Goal: Task Accomplishment & Management: Complete application form

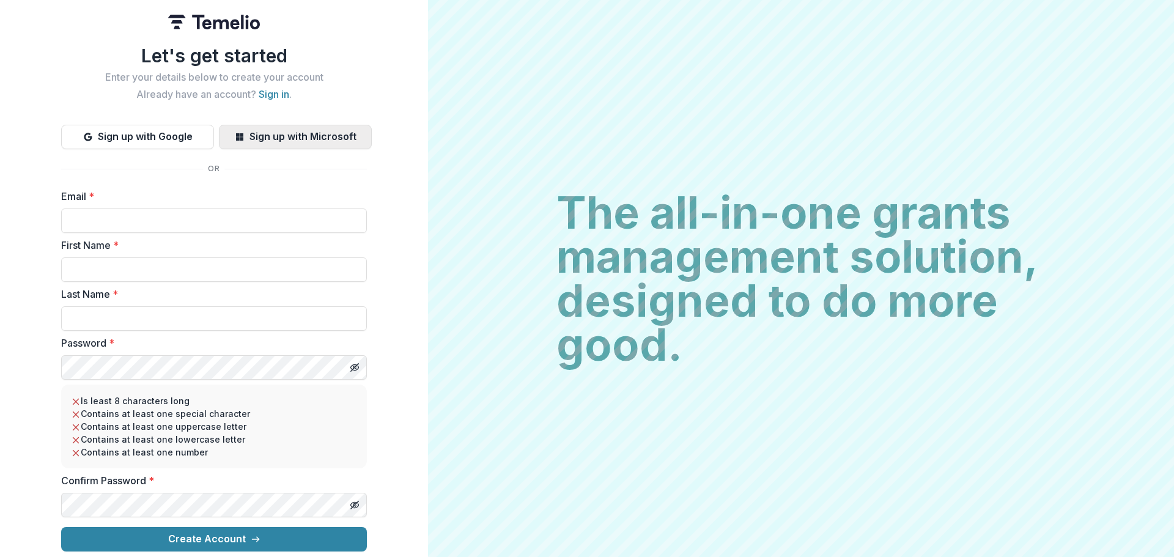
click at [310, 138] on button "Sign up with Microsoft" at bounding box center [295, 137] width 153 height 24
click at [276, 128] on button "Sign up with Microsoft" at bounding box center [295, 137] width 153 height 24
click at [267, 212] on input "Email *" at bounding box center [214, 220] width 306 height 24
click at [336, 168] on div "Let's get started Enter your details below to create your account Already have …" at bounding box center [214, 298] width 306 height 506
click at [305, 131] on button "Sign up with Microsoft" at bounding box center [295, 137] width 153 height 24
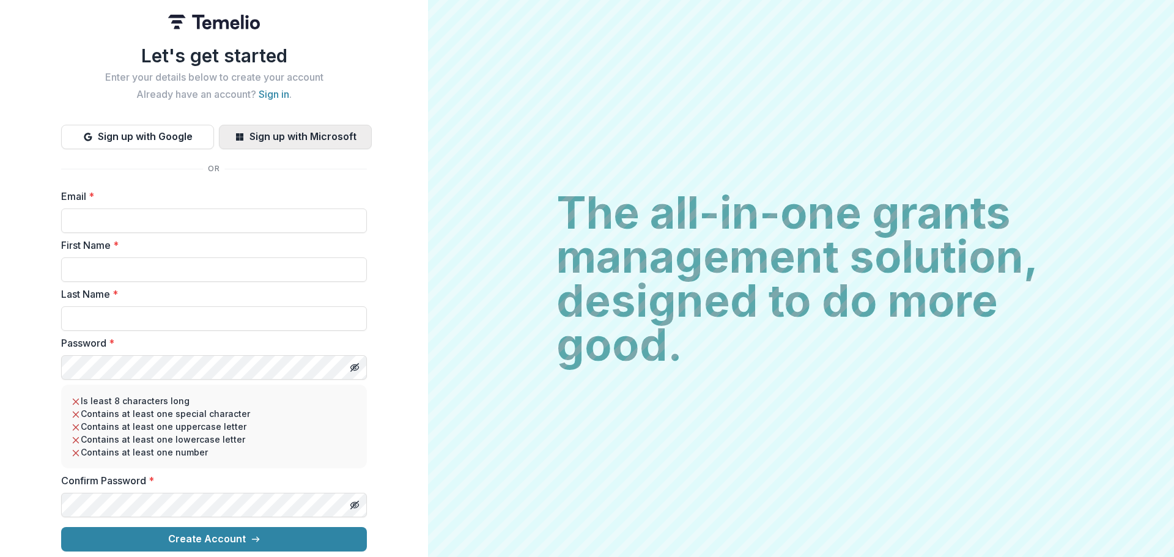
click at [305, 131] on button "Sign up with Microsoft" at bounding box center [295, 137] width 153 height 24
click at [145, 131] on button "Sign up with Google" at bounding box center [137, 137] width 153 height 24
drag, startPoint x: 146, startPoint y: 215, endPoint x: 90, endPoint y: 201, distance: 56.8
click at [145, 215] on input "Email *" at bounding box center [214, 220] width 306 height 24
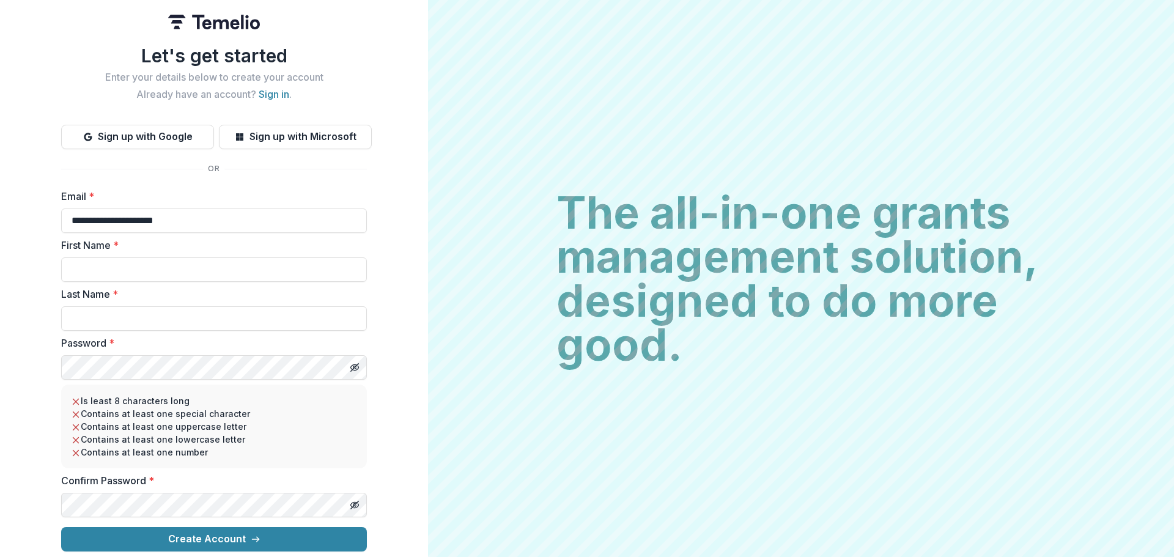
type input "**********"
type input "*******"
type input "*****"
click at [61, 527] on button "Create Account" at bounding box center [214, 539] width 306 height 24
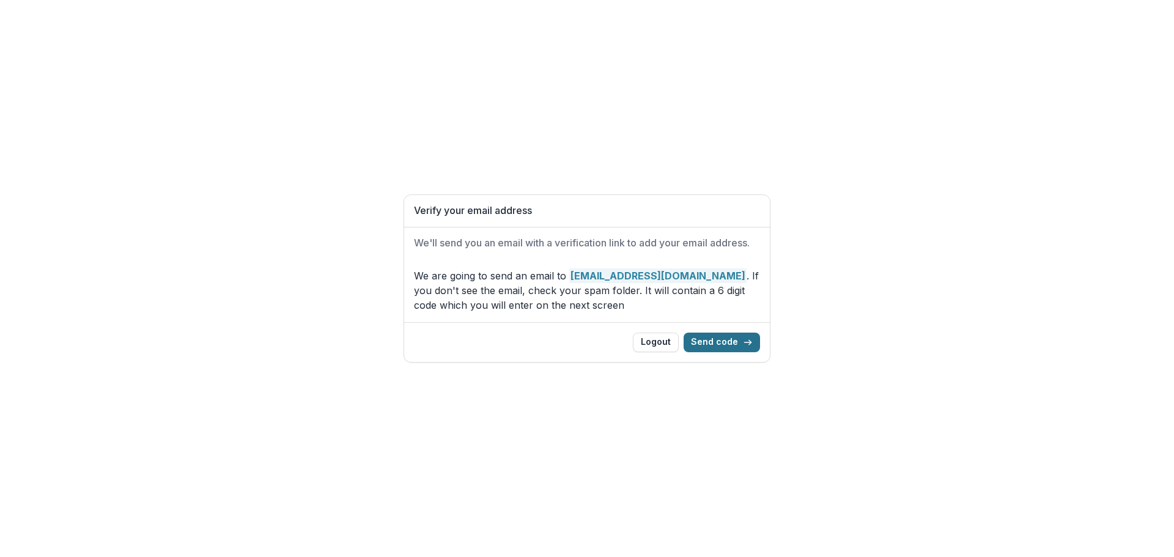
click at [710, 333] on button "Send code" at bounding box center [722, 343] width 76 height 20
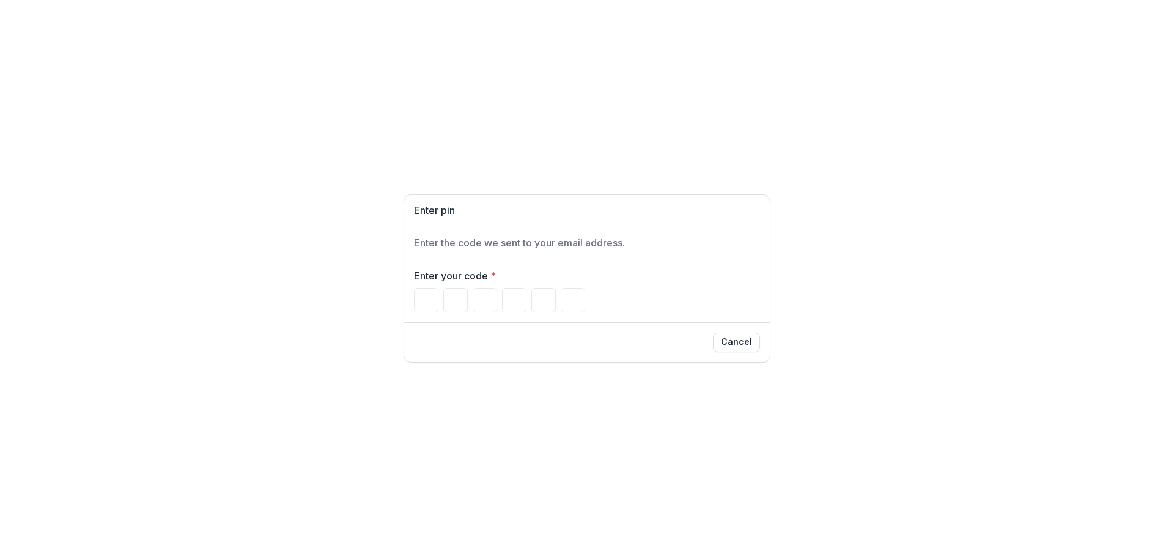
type input "*"
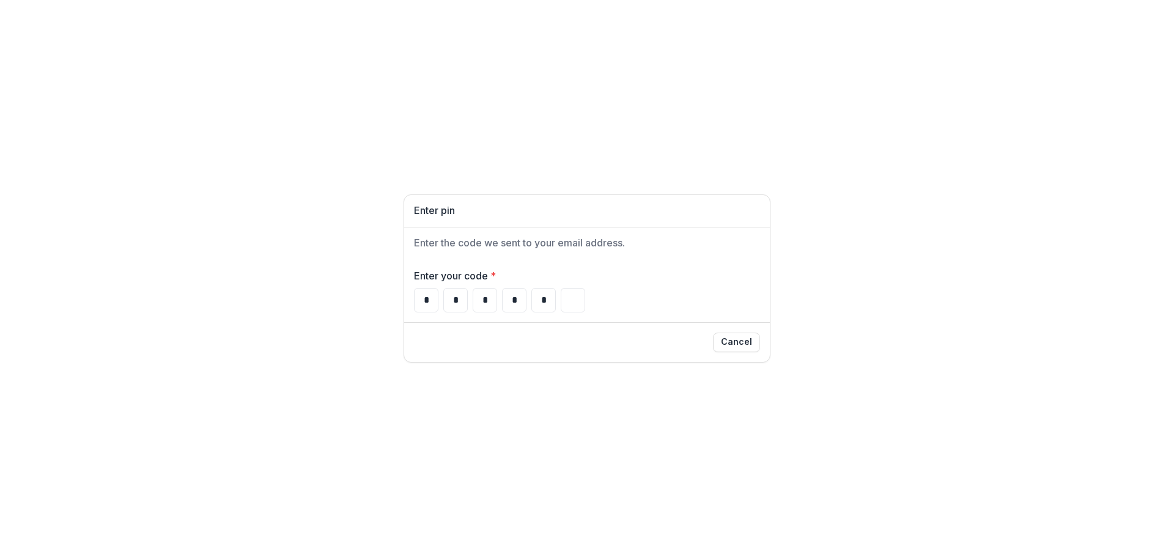
type input "*"
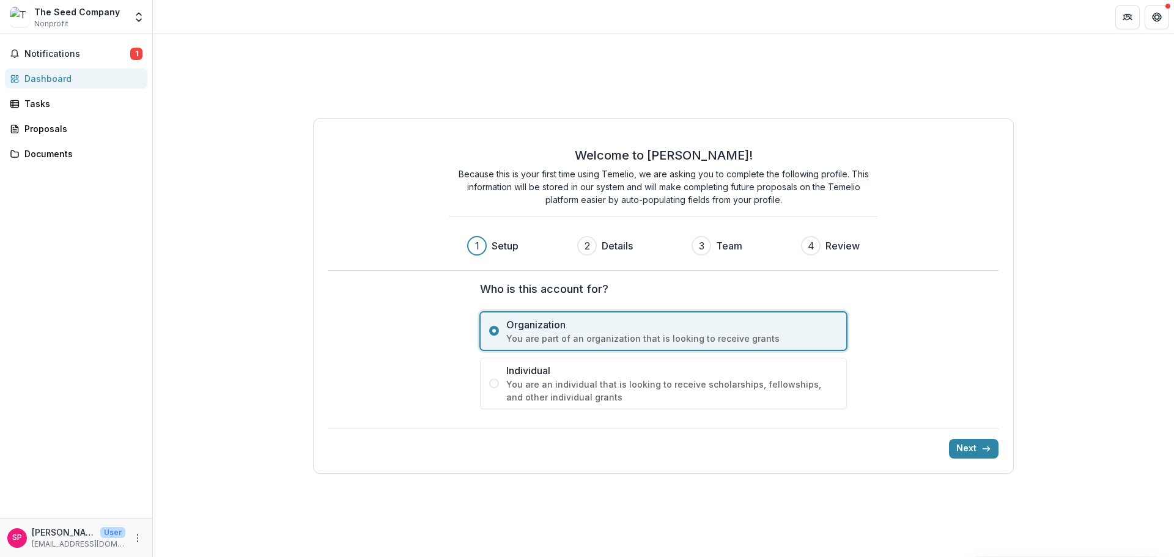
click at [540, 332] on span "You are part of an organization that is looking to receive grants" at bounding box center [671, 338] width 331 height 13
click at [973, 449] on button "Next" at bounding box center [974, 449] width 50 height 20
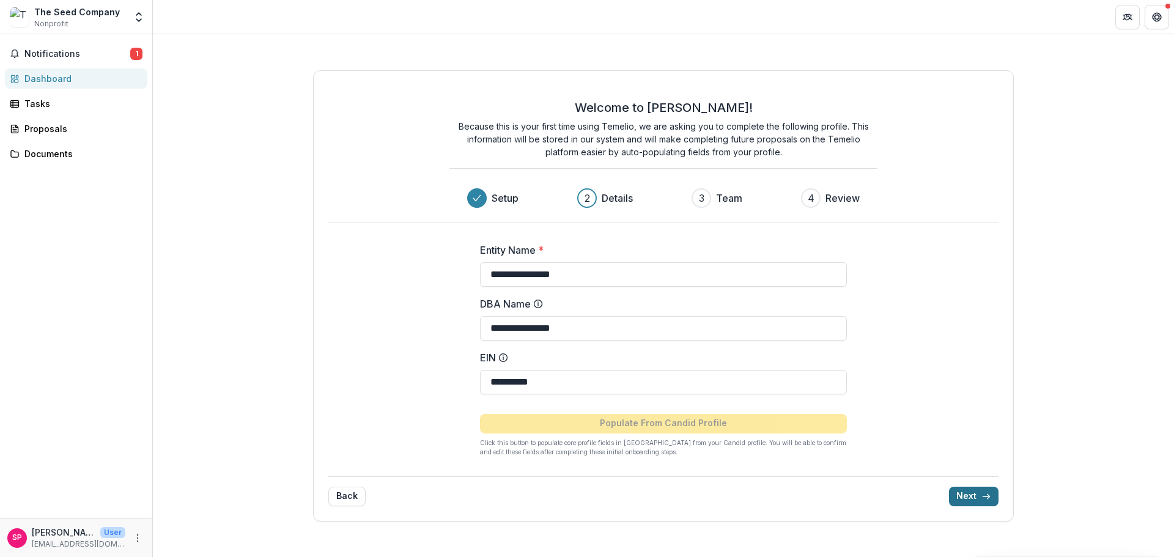
click at [974, 494] on button "Next" at bounding box center [974, 497] width 50 height 20
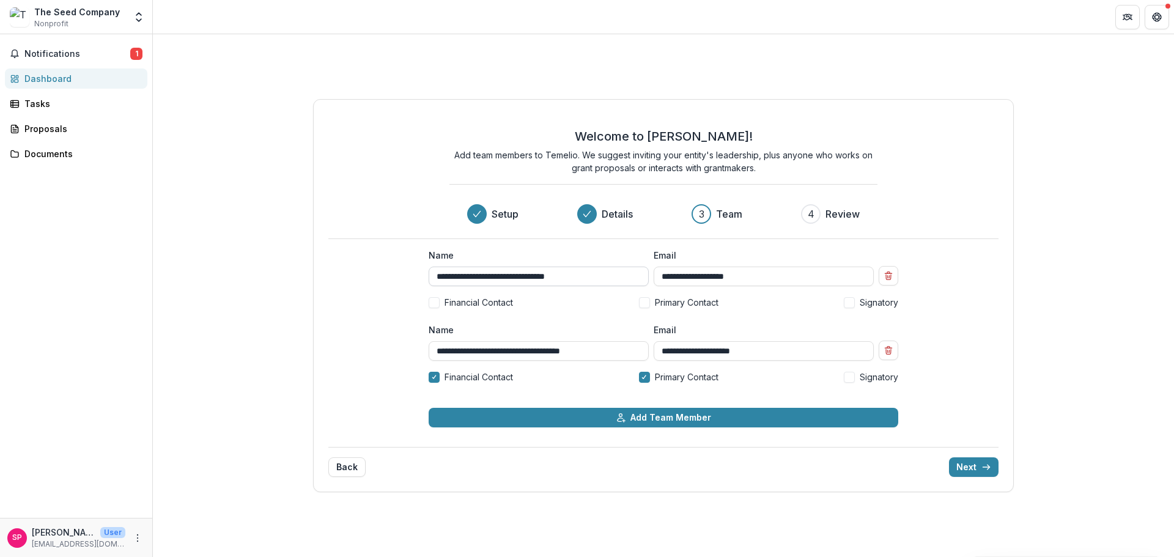
click at [529, 278] on input "**********" at bounding box center [539, 277] width 220 height 20
type input "**********"
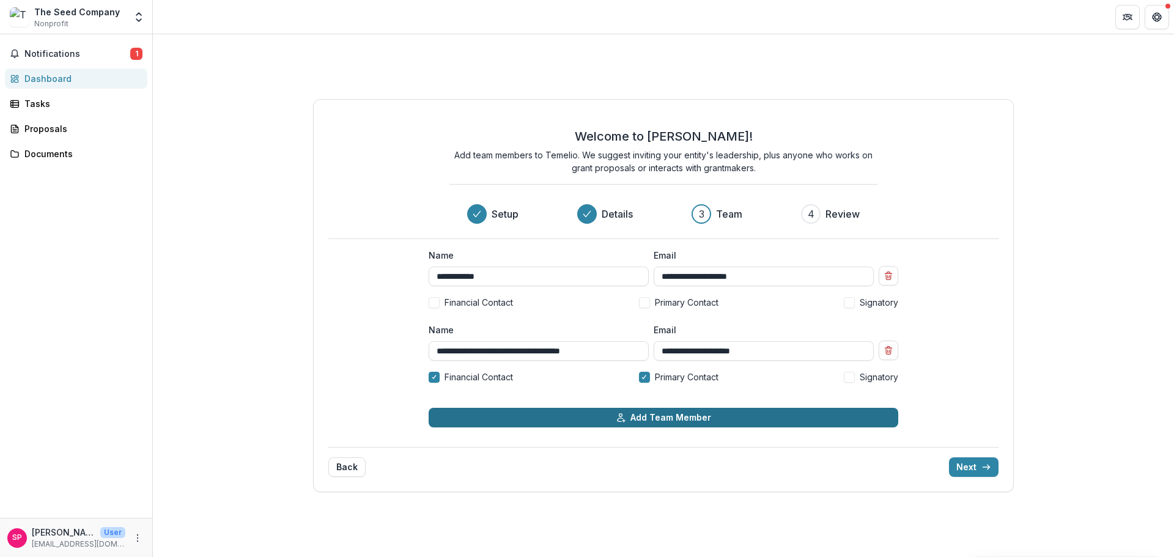
click at [623, 421] on icon "button" at bounding box center [621, 418] width 10 height 10
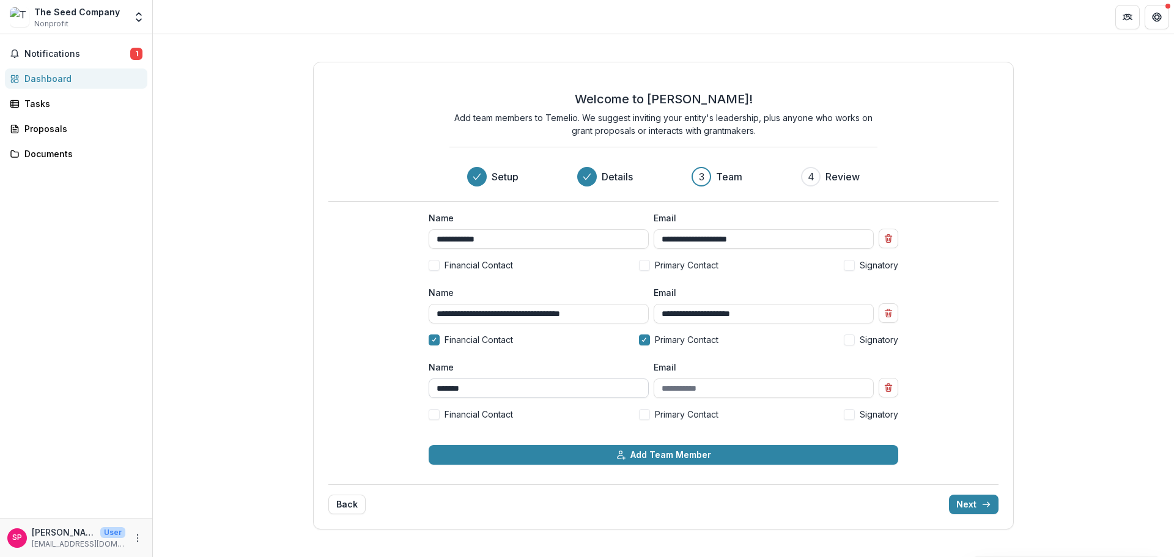
click at [499, 388] on input "*******" at bounding box center [539, 388] width 220 height 20
type input "*"
type input "**********"
click at [983, 507] on icon "submit" at bounding box center [986, 504] width 10 height 10
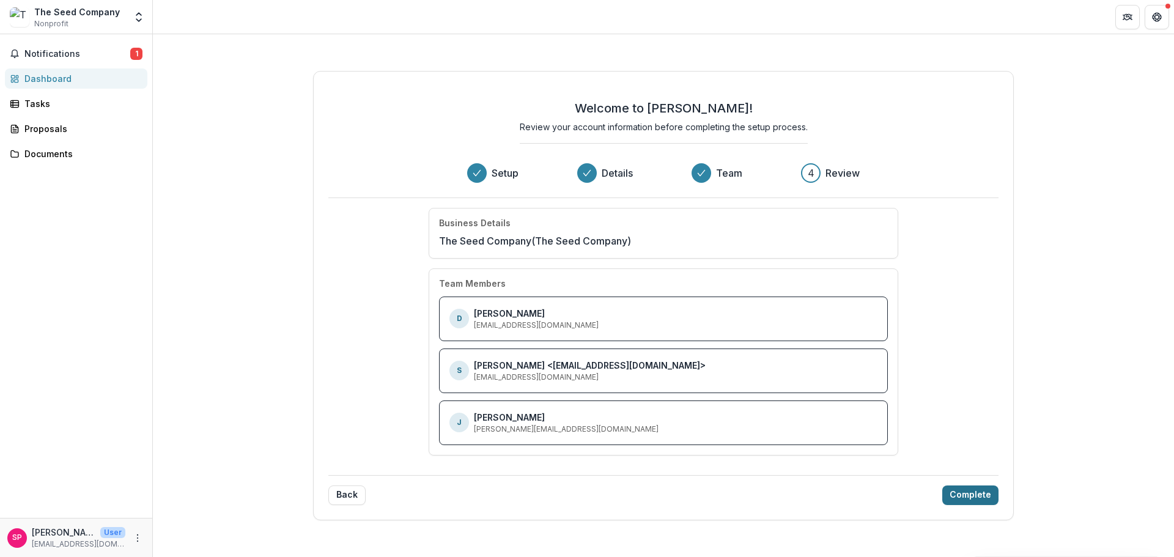
click at [982, 493] on button "Complete" at bounding box center [970, 495] width 56 height 20
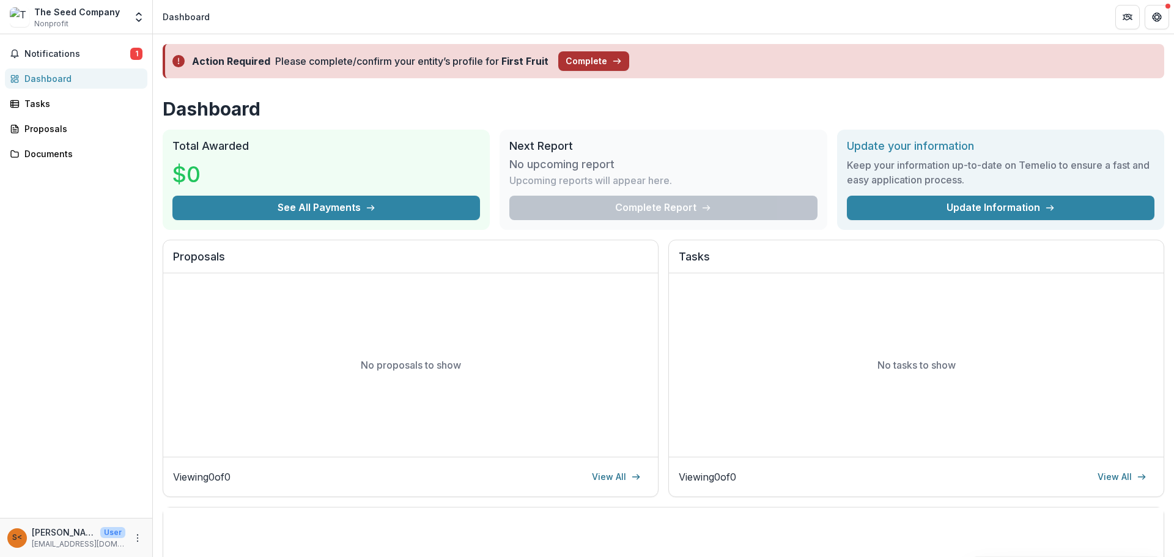
click at [581, 57] on button "Complete" at bounding box center [593, 61] width 71 height 20
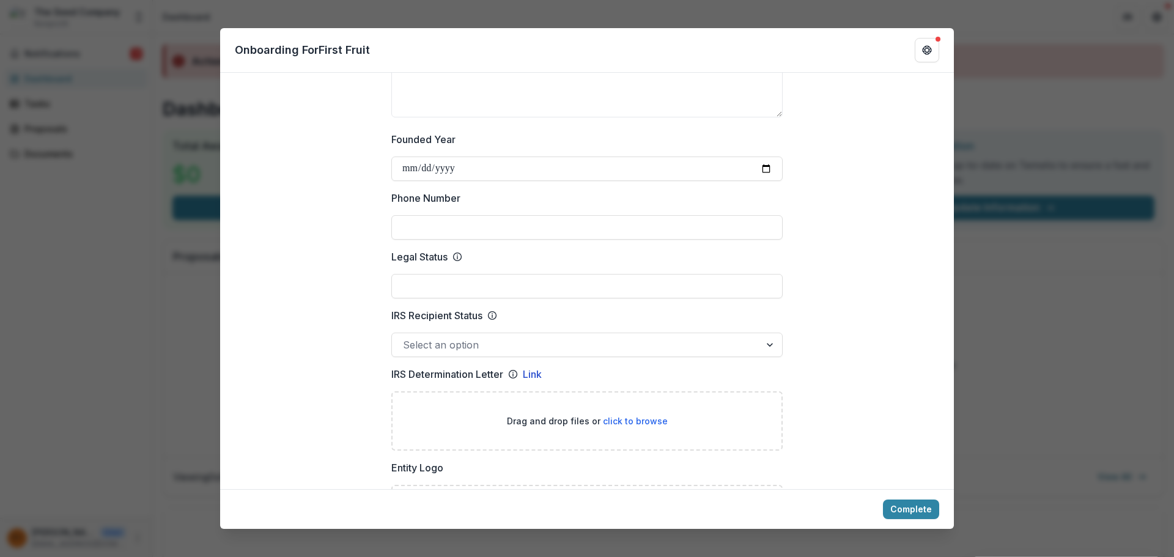
scroll to position [550, 0]
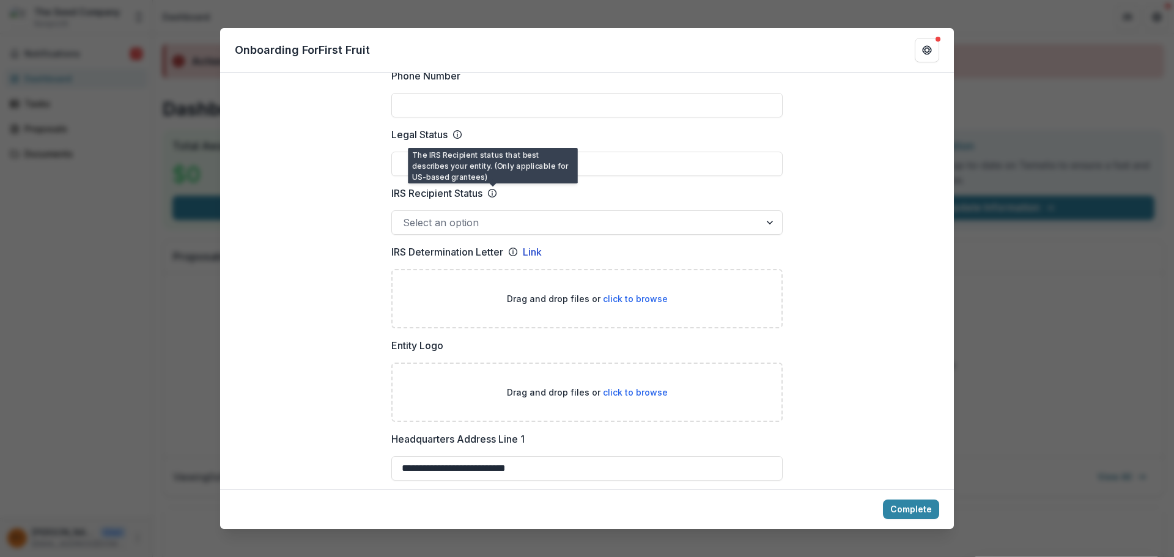
click at [488, 221] on div at bounding box center [576, 222] width 346 height 17
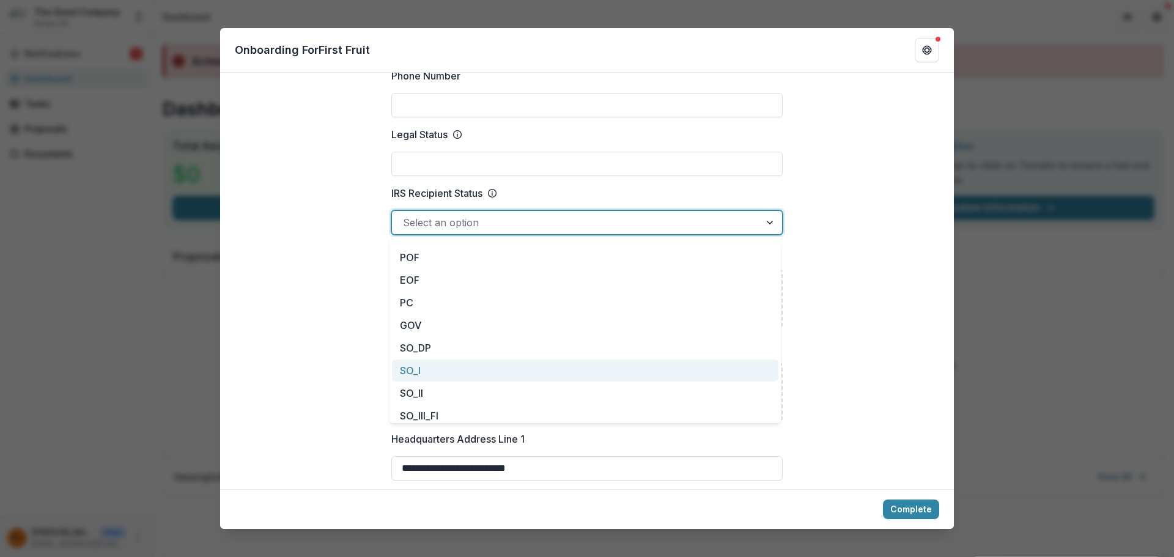
scroll to position [0, 0]
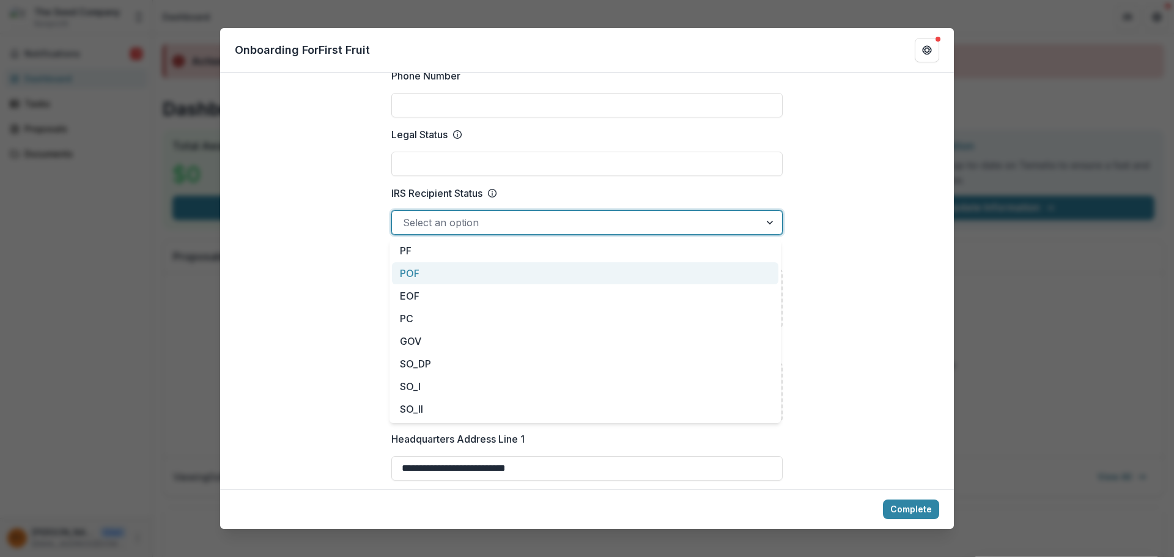
click at [336, 320] on div "**********" at bounding box center [587, 558] width 734 height 1997
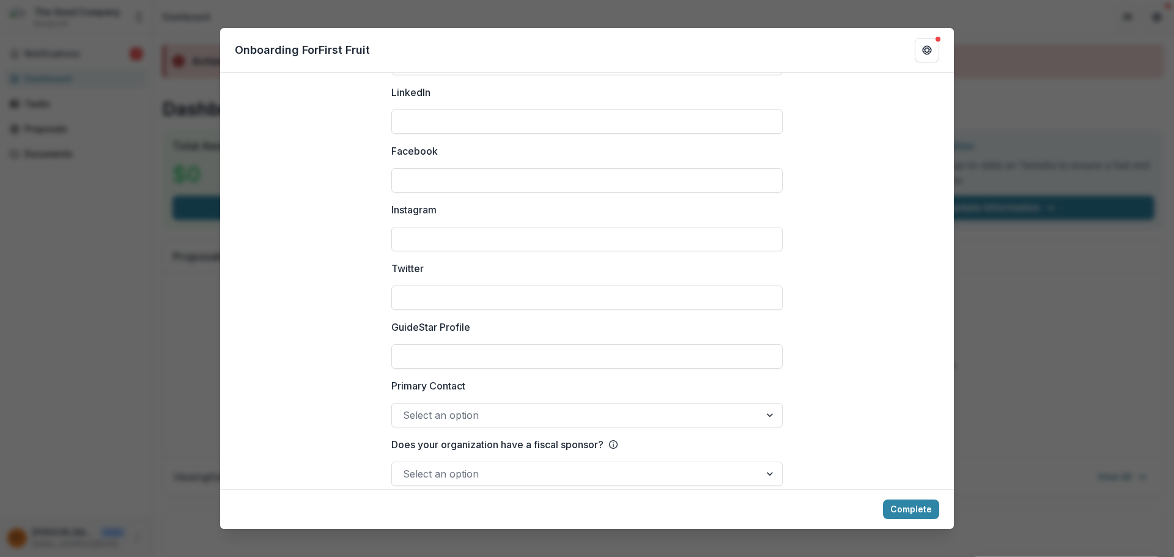
scroll to position [1617, 0]
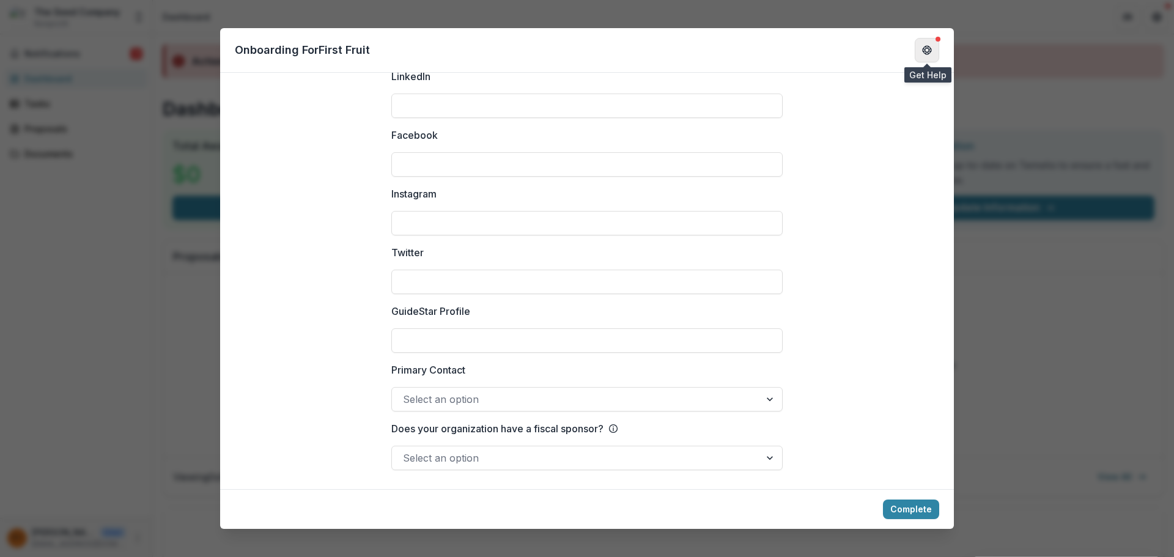
click at [933, 53] on button "Get Help" at bounding box center [927, 50] width 24 height 24
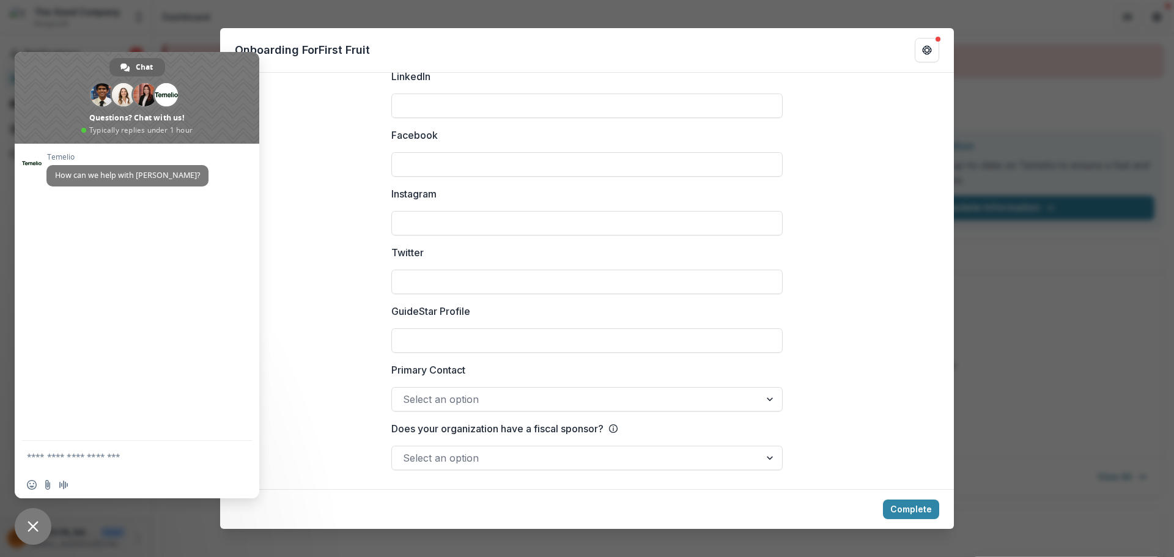
click at [33, 523] on span "Close chat" at bounding box center [33, 526] width 11 height 11
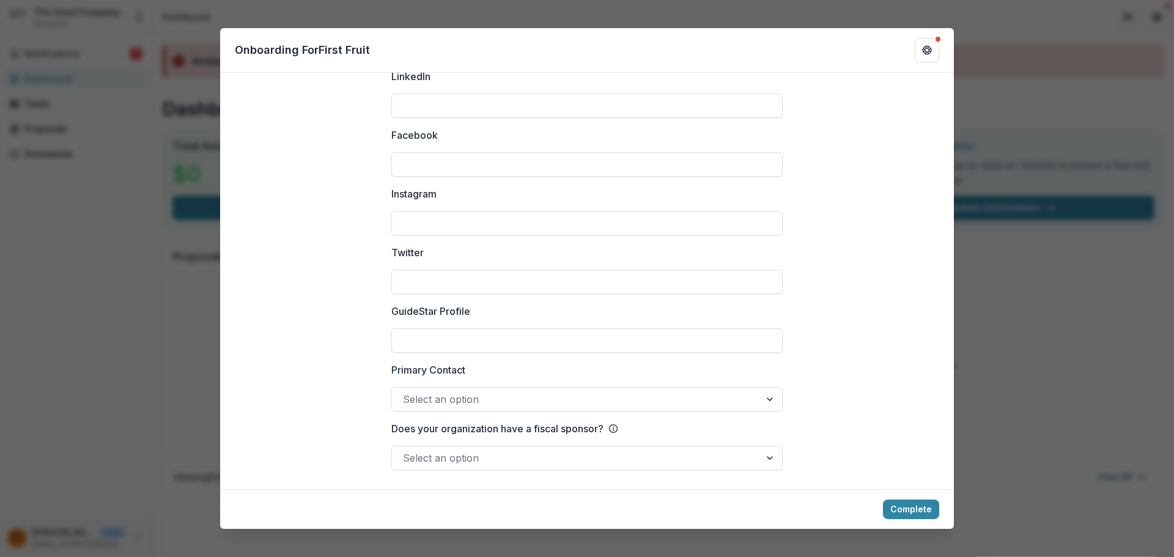
click at [1002, 383] on div "**********" at bounding box center [587, 278] width 1174 height 557
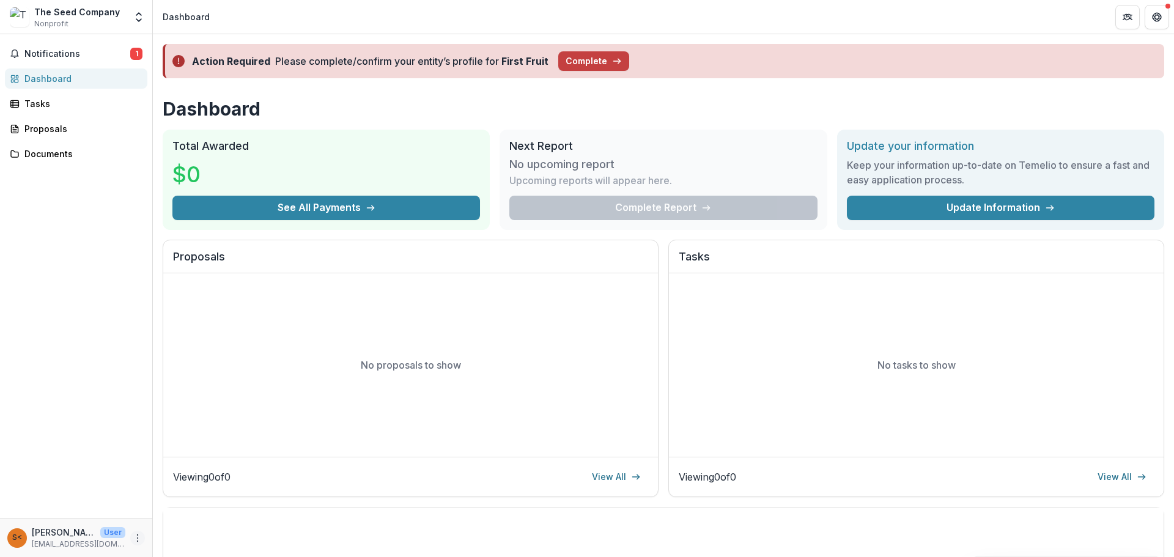
click at [134, 537] on icon "More" at bounding box center [138, 538] width 10 height 10
click at [108, 430] on div "Notifications 1 Dashboard Tasks Proposals Documents" at bounding box center [76, 276] width 152 height 484
click at [140, 15] on icon "Open entity switcher" at bounding box center [139, 17] width 12 height 12
click at [83, 46] on link "Team Settings" at bounding box center [76, 47] width 147 height 20
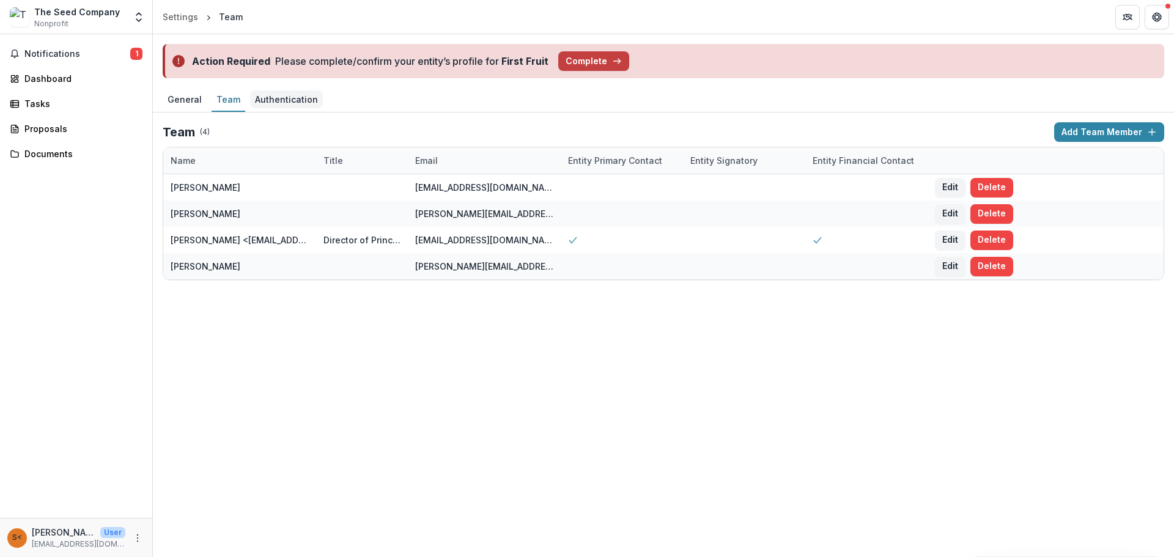
click at [279, 101] on div "Authentication" at bounding box center [286, 99] width 73 height 18
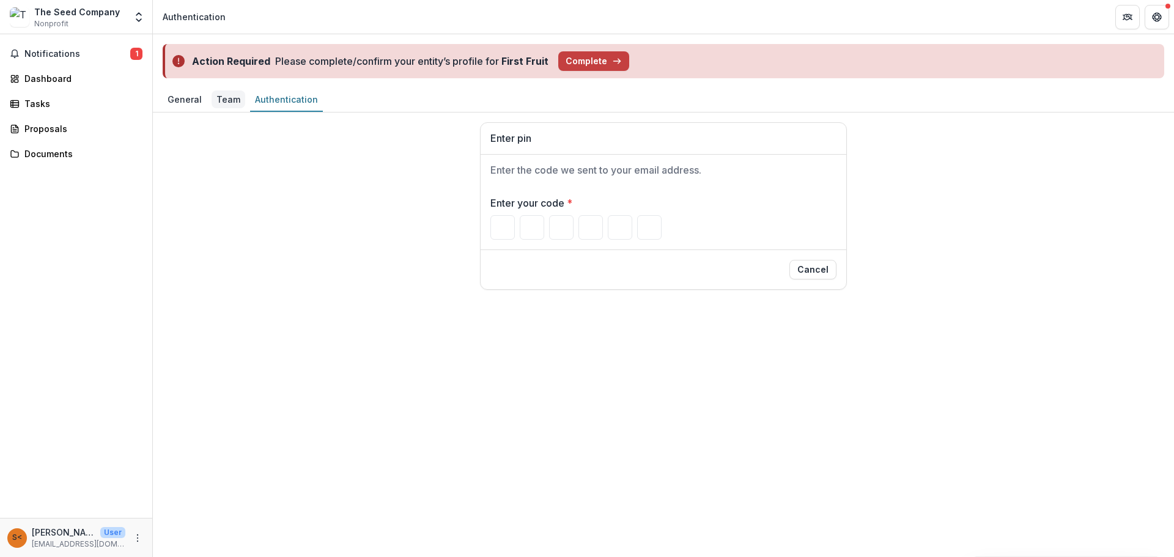
click at [227, 99] on div "Team" at bounding box center [229, 99] width 34 height 18
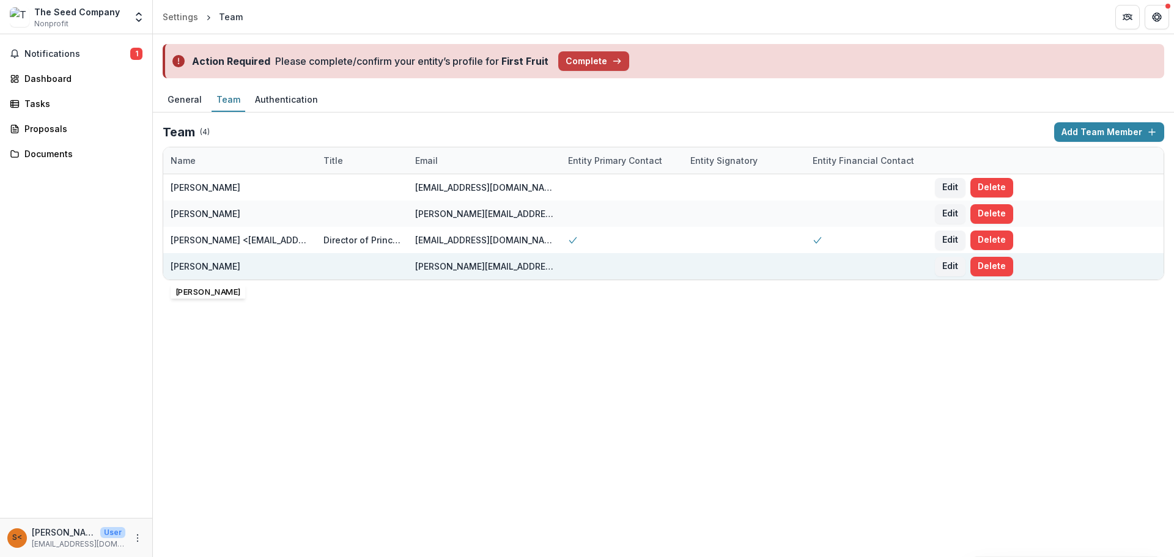
click at [201, 263] on div "[PERSON_NAME]" at bounding box center [206, 266] width 70 height 13
click at [502, 270] on div "[PERSON_NAME][EMAIL_ADDRESS][DOMAIN_NAME]" at bounding box center [484, 266] width 138 height 13
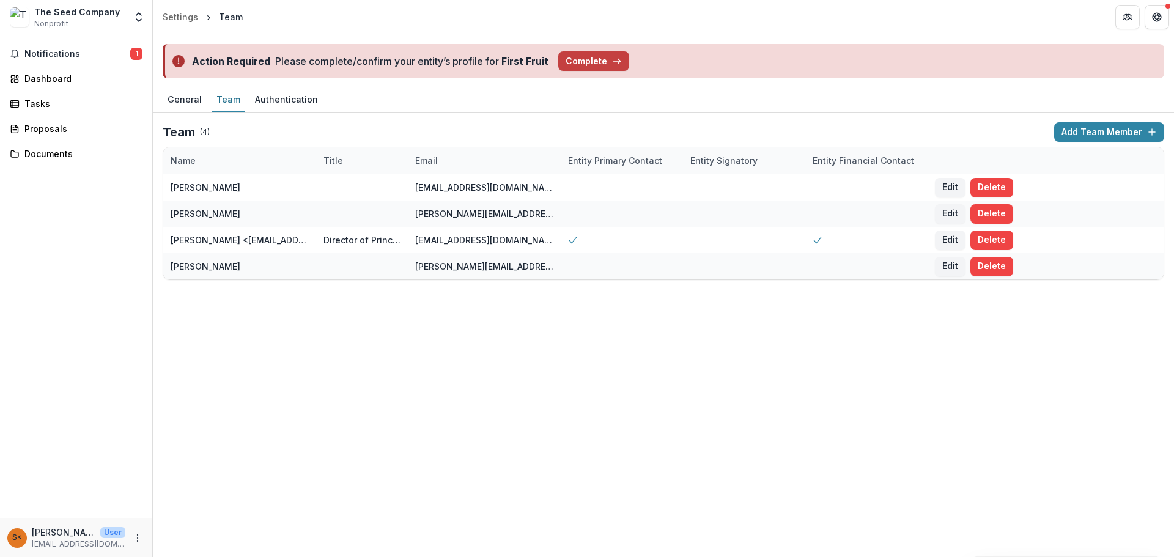
click at [558, 314] on div "Action Required Please complete/confirm your entity’s profile for First Fruit C…" at bounding box center [663, 295] width 1021 height 523
click at [45, 77] on div "Dashboard" at bounding box center [80, 78] width 113 height 13
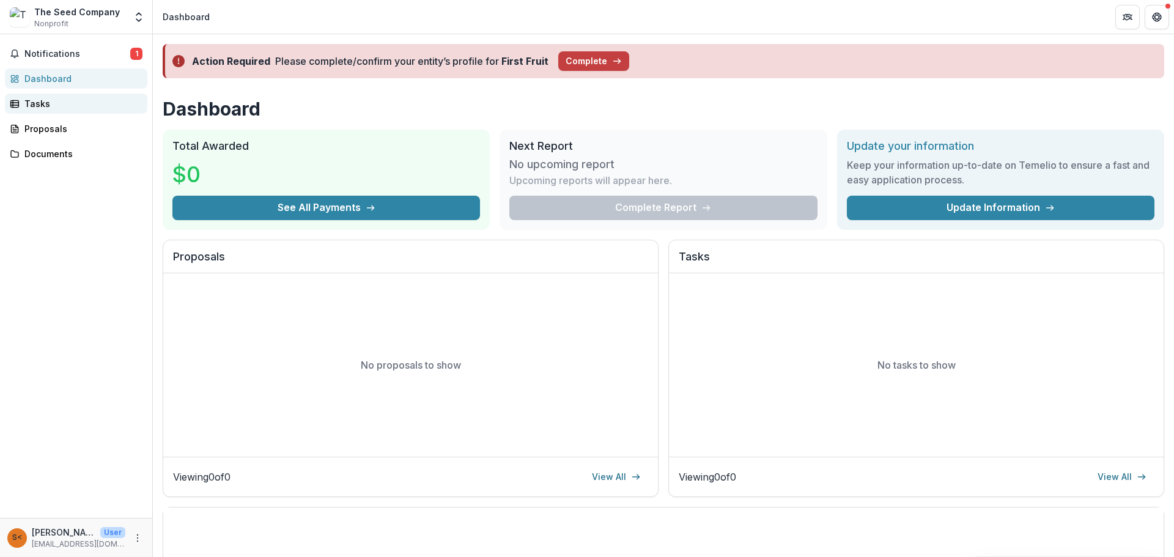
click at [37, 106] on div "Tasks" at bounding box center [80, 103] width 113 height 13
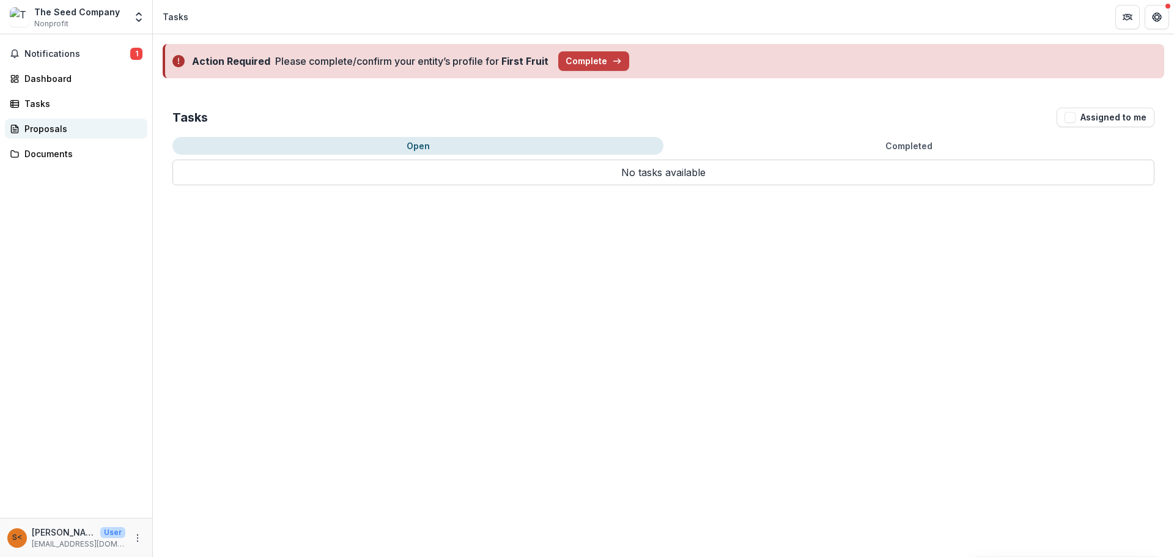
click at [38, 134] on div "Proposals" at bounding box center [80, 128] width 113 height 13
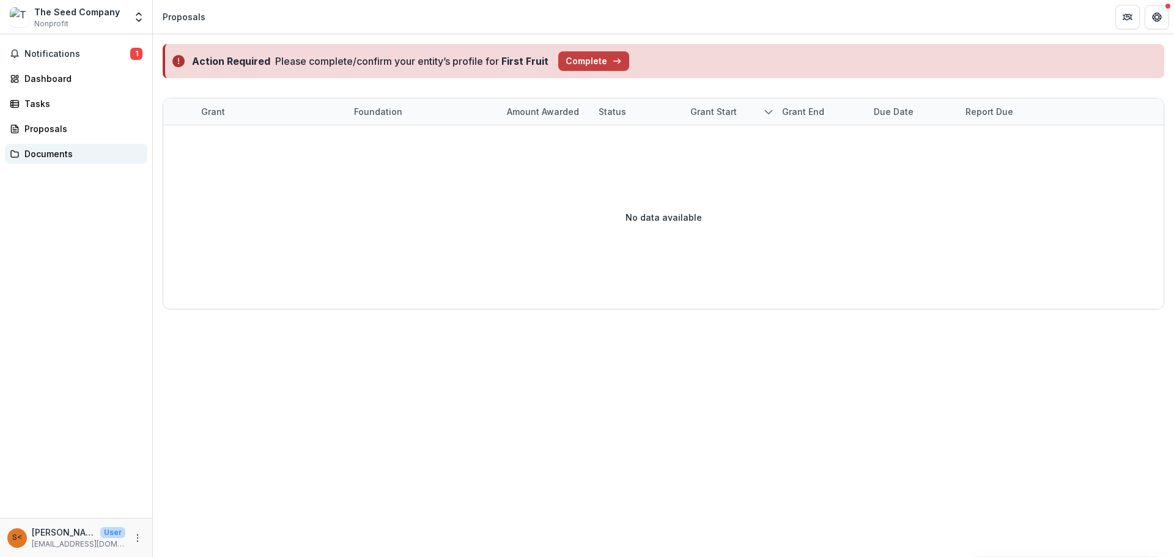
click at [39, 152] on div "Documents" at bounding box center [80, 153] width 113 height 13
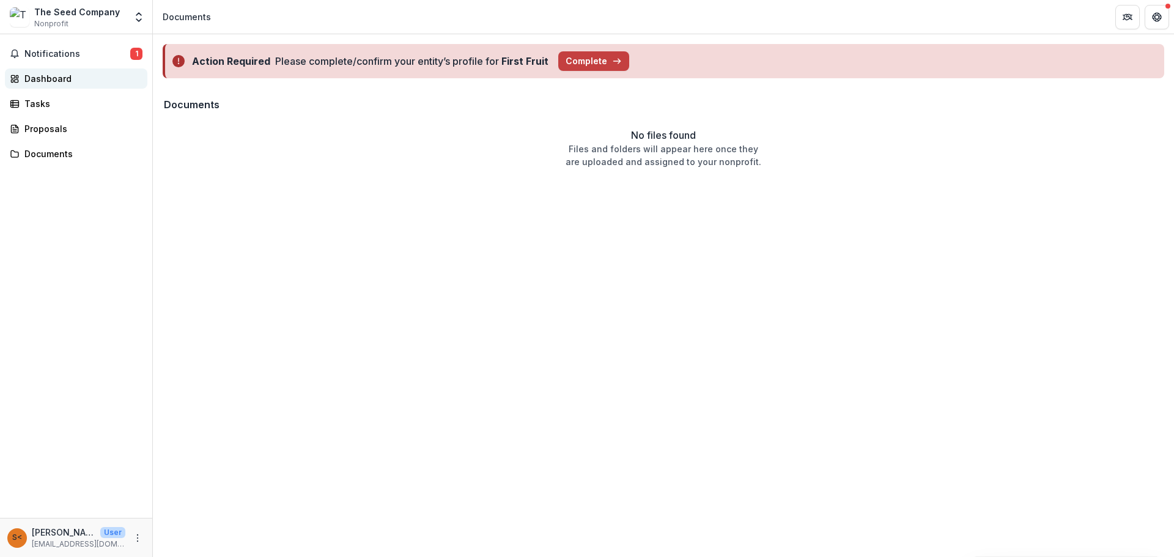
click at [48, 79] on div "Dashboard" at bounding box center [80, 78] width 113 height 13
